Goal: Information Seeking & Learning: Check status

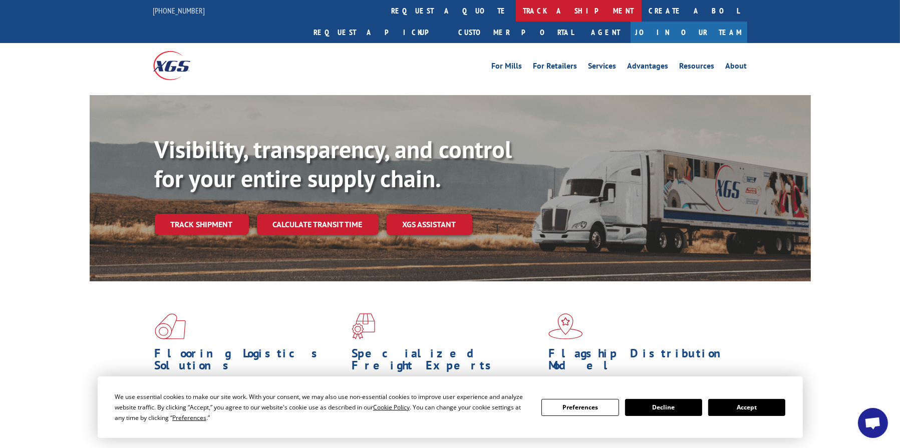
click at [516, 7] on link "track a shipment" at bounding box center [579, 11] width 126 height 22
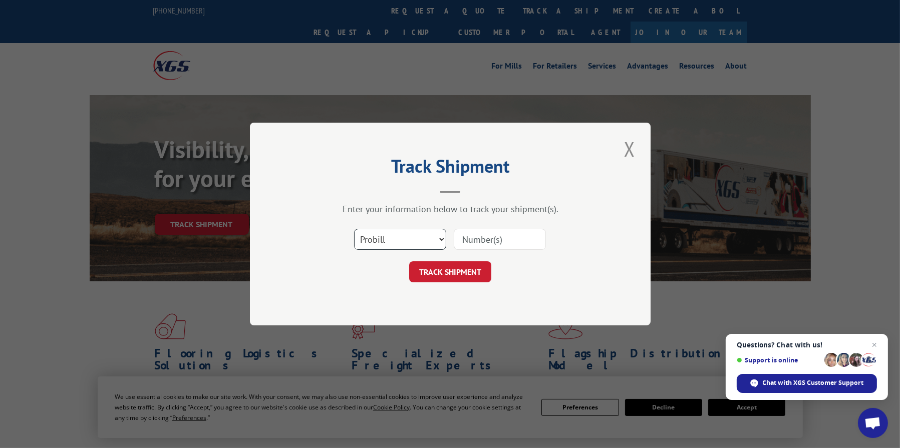
click at [442, 240] on select "Select category... Probill BOL PO" at bounding box center [400, 239] width 92 height 21
select select "po"
click at [354, 229] on select "Select category... Probill BOL PO" at bounding box center [400, 239] width 92 height 21
click at [495, 239] on input at bounding box center [500, 239] width 92 height 21
type input "90-9545ma"
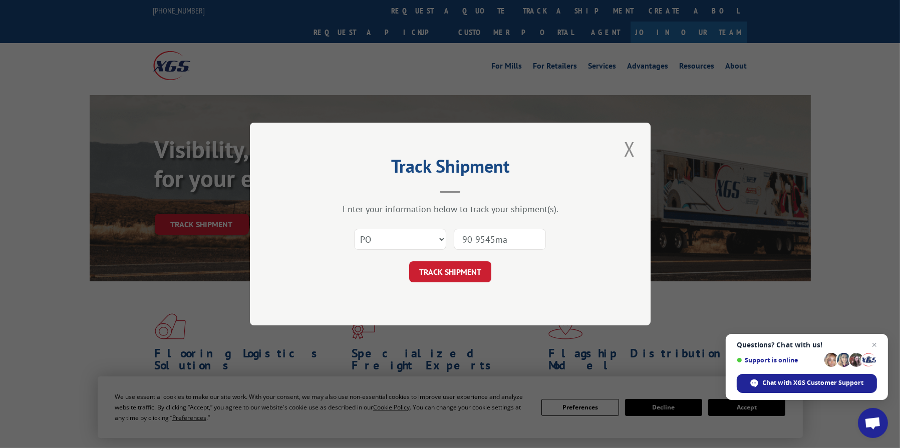
click button "TRACK SHIPMENT" at bounding box center [450, 271] width 82 height 21
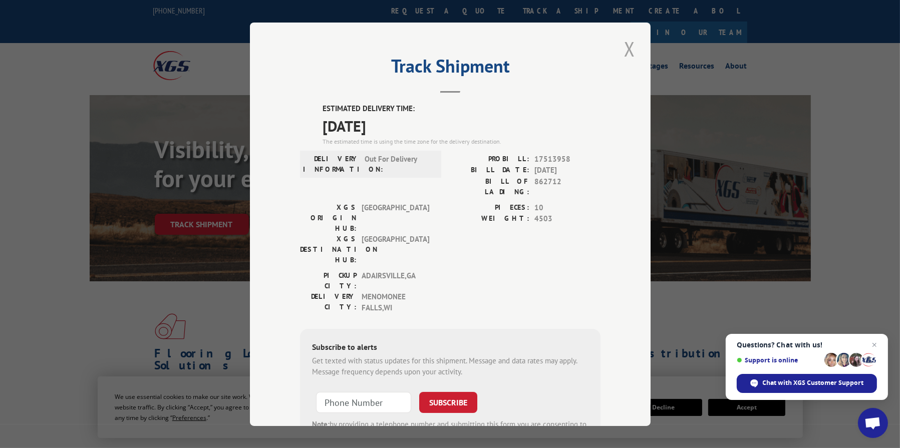
click at [622, 48] on button "Close modal" at bounding box center [629, 49] width 17 height 28
